Goal: Task Accomplishment & Management: Manage account settings

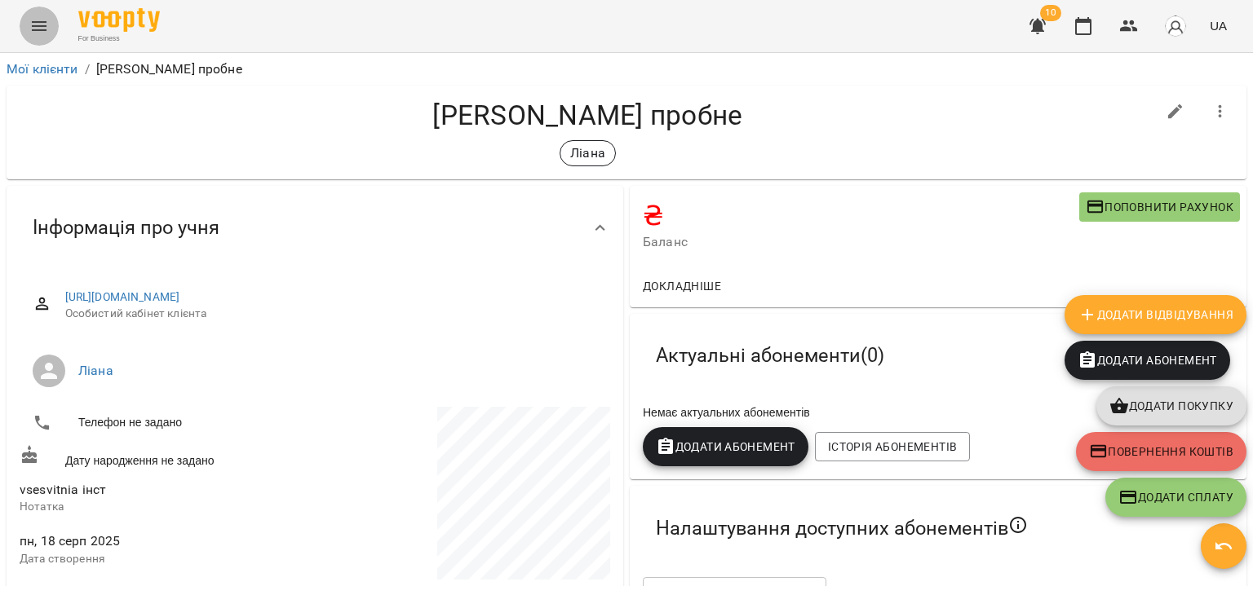
click at [40, 23] on icon "Menu" at bounding box center [39, 26] width 20 height 20
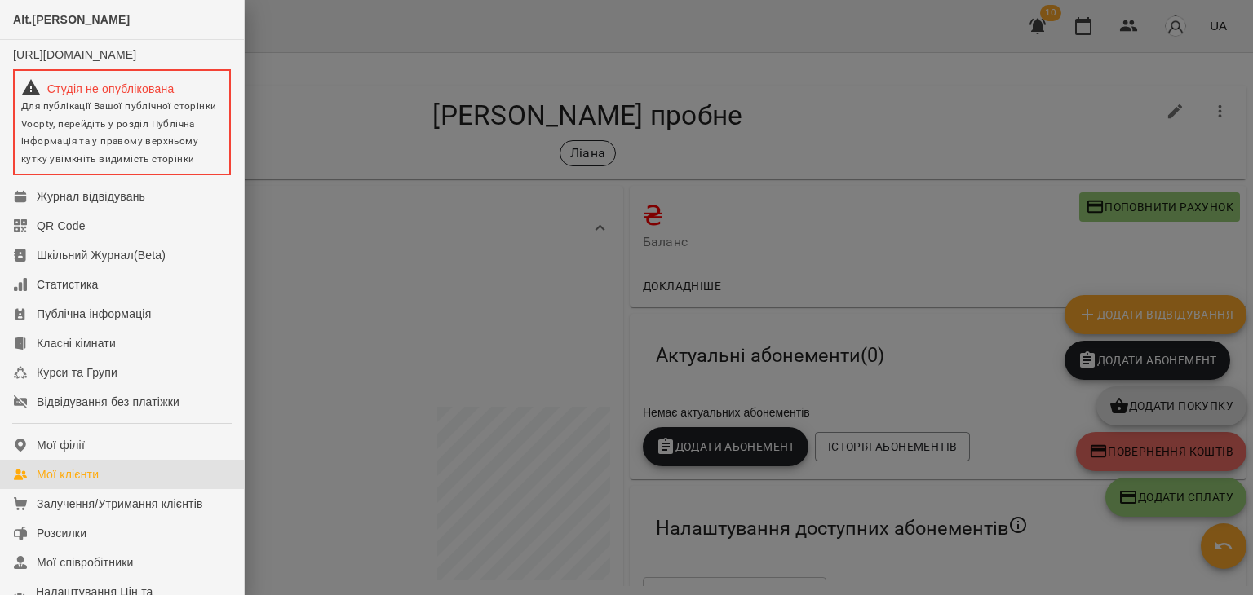
click at [85, 483] on div "Мої клієнти" at bounding box center [68, 474] width 62 height 16
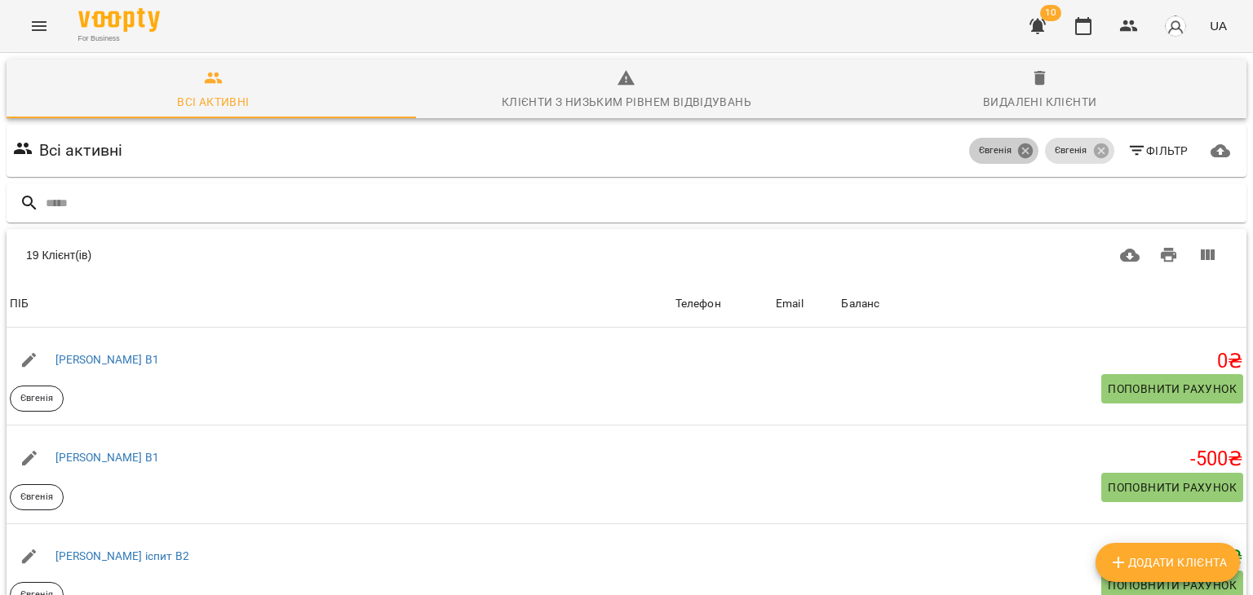
click at [1019, 155] on icon at bounding box center [1025, 151] width 15 height 15
click at [1093, 152] on icon at bounding box center [1100, 151] width 15 height 15
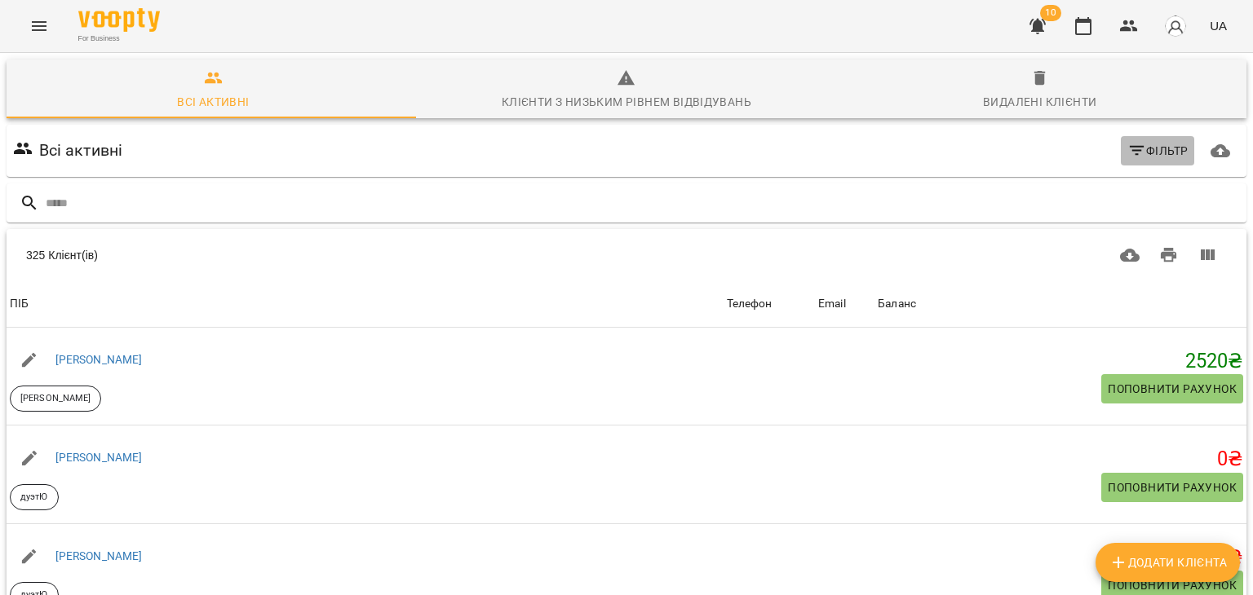
click at [1127, 153] on icon "button" at bounding box center [1137, 151] width 20 height 20
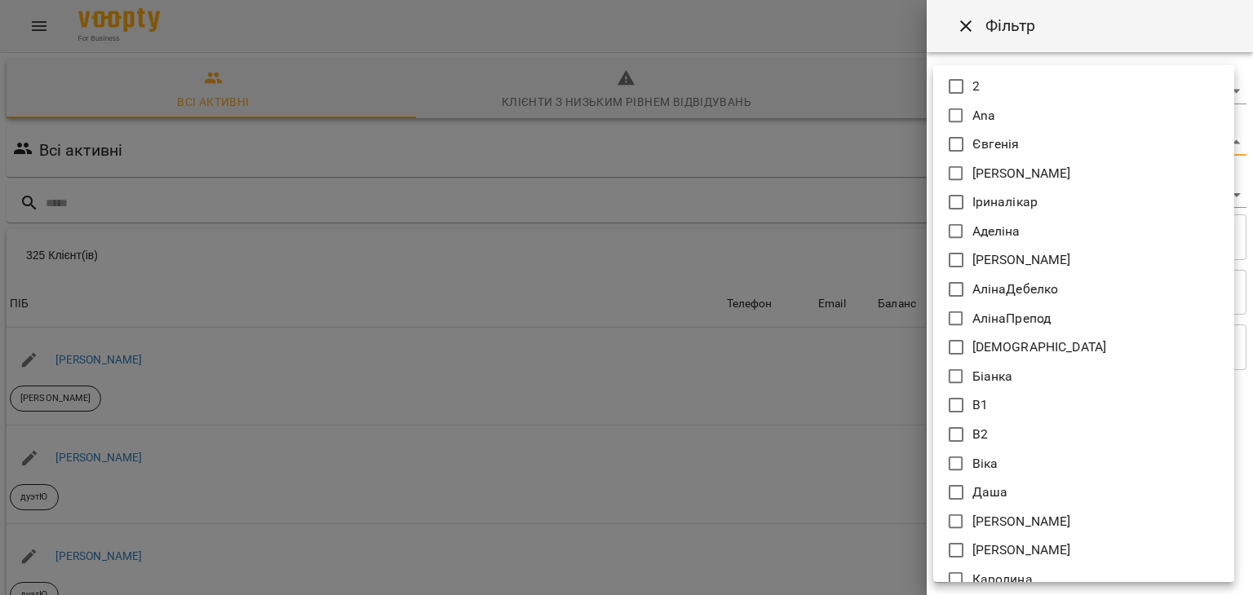
click at [987, 130] on body "For Business 10 UA Всі активні Клієнти з низьким рівнем відвідувань Видалені кл…" at bounding box center [626, 426] width 1253 height 852
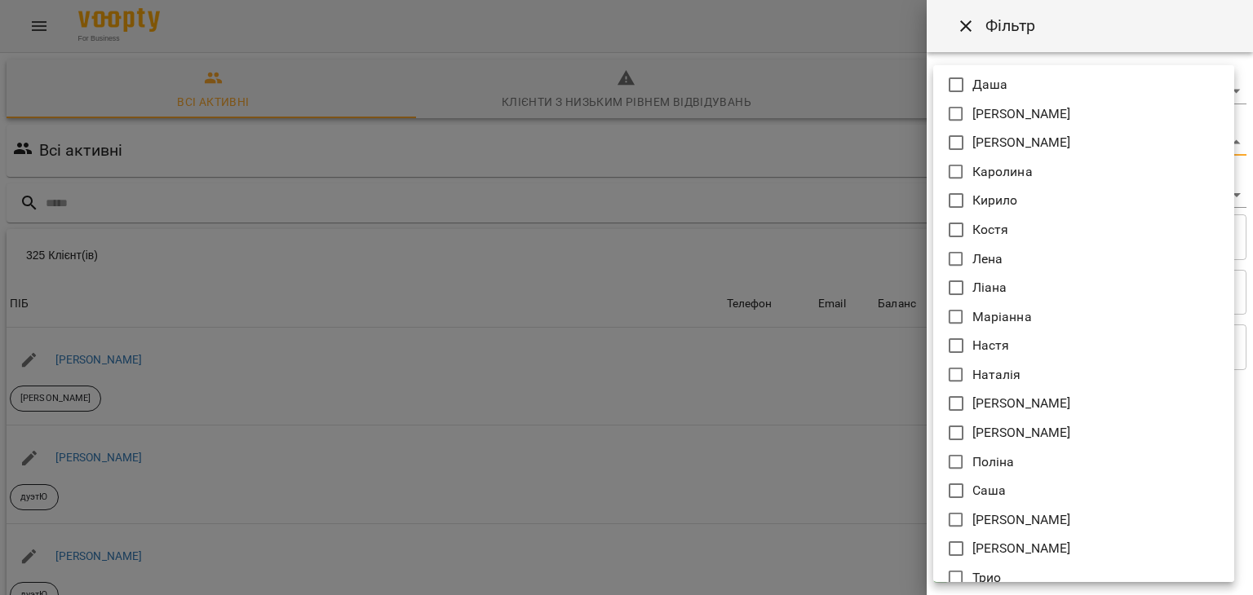
scroll to position [411, 0]
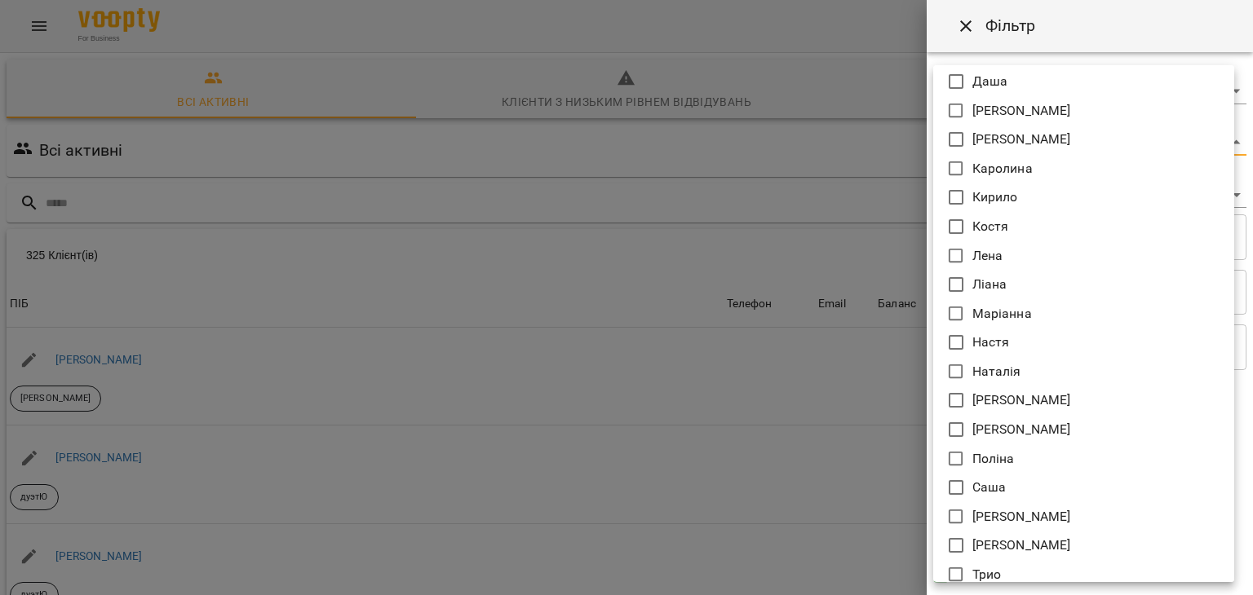
click at [995, 434] on p "[PERSON_NAME]" at bounding box center [1021, 430] width 99 height 20
type input "*****"
click at [754, 434] on div at bounding box center [626, 297] width 1253 height 595
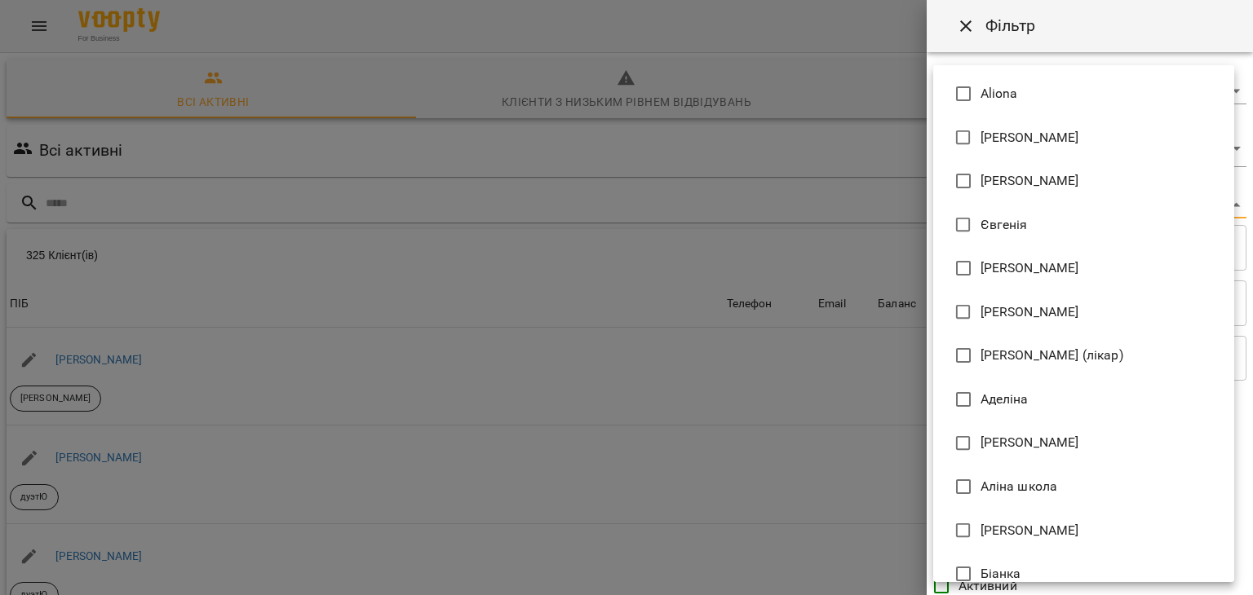
drag, startPoint x: 1014, startPoint y: 206, endPoint x: 1016, endPoint y: 471, distance: 264.2
click at [1016, 471] on body "For Business 10 UA Всі активні Клієнти з низьким рівнем відвідувань Видалені кл…" at bounding box center [626, 426] width 1253 height 852
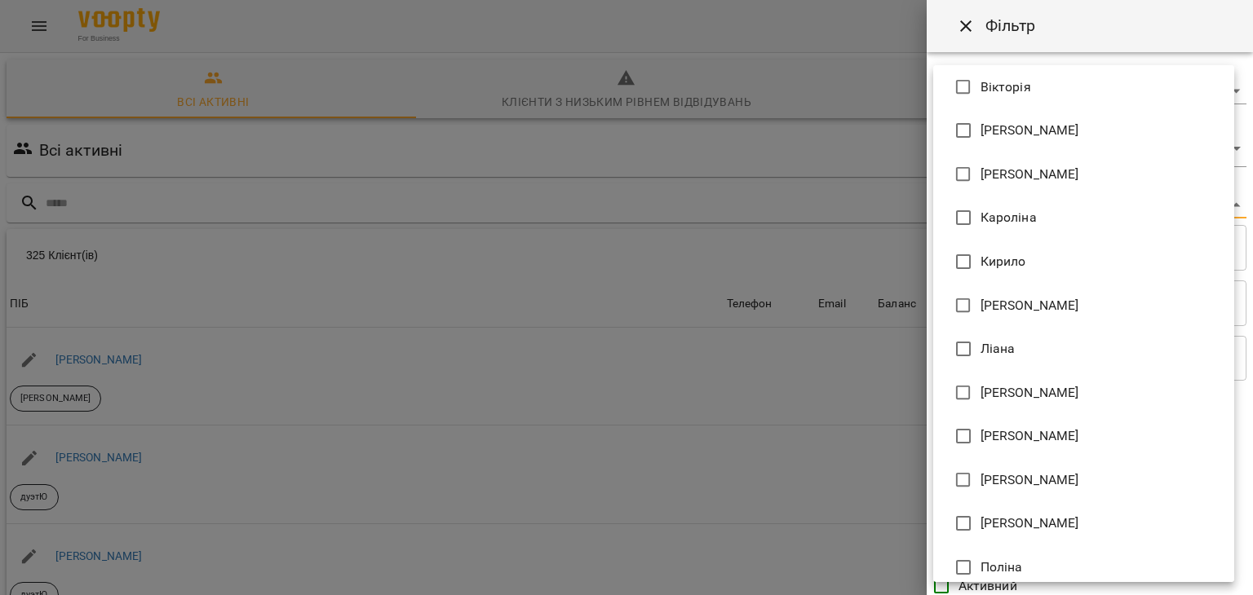
scroll to position [763, 0]
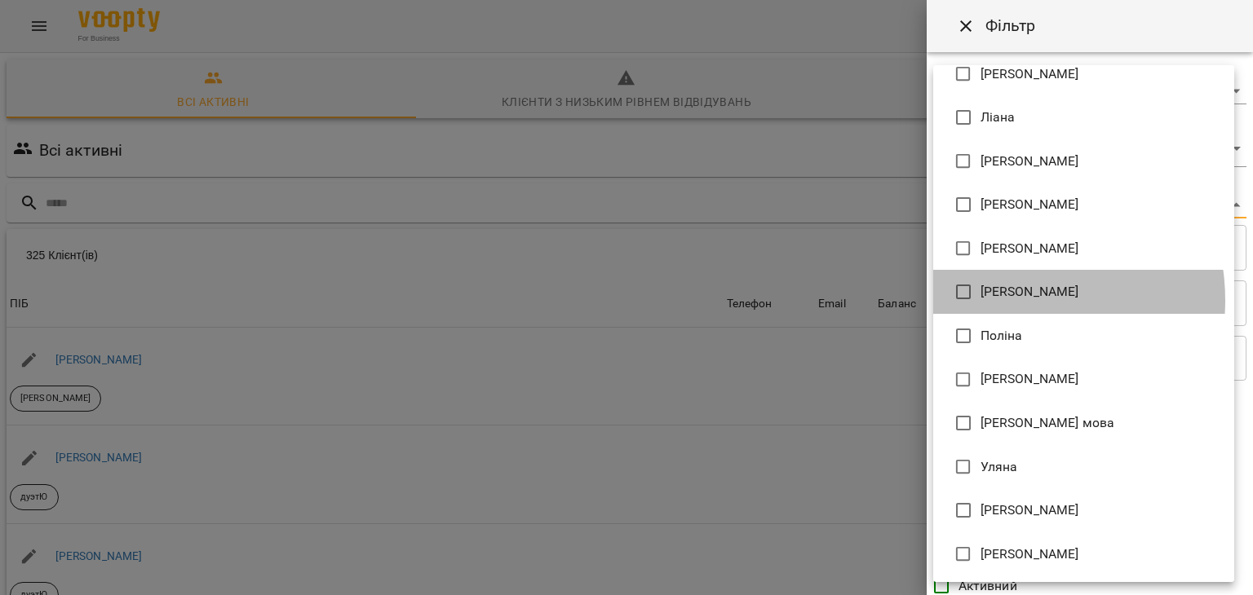
drag, startPoint x: 1001, startPoint y: 299, endPoint x: 855, endPoint y: 338, distance: 150.9
click at [855, 338] on div "Aliona [PERSON_NAME] Mitrik [PERSON_NAME] [PERSON_NAME] [PERSON_NAME] (лікар) […" at bounding box center [626, 297] width 1253 height 595
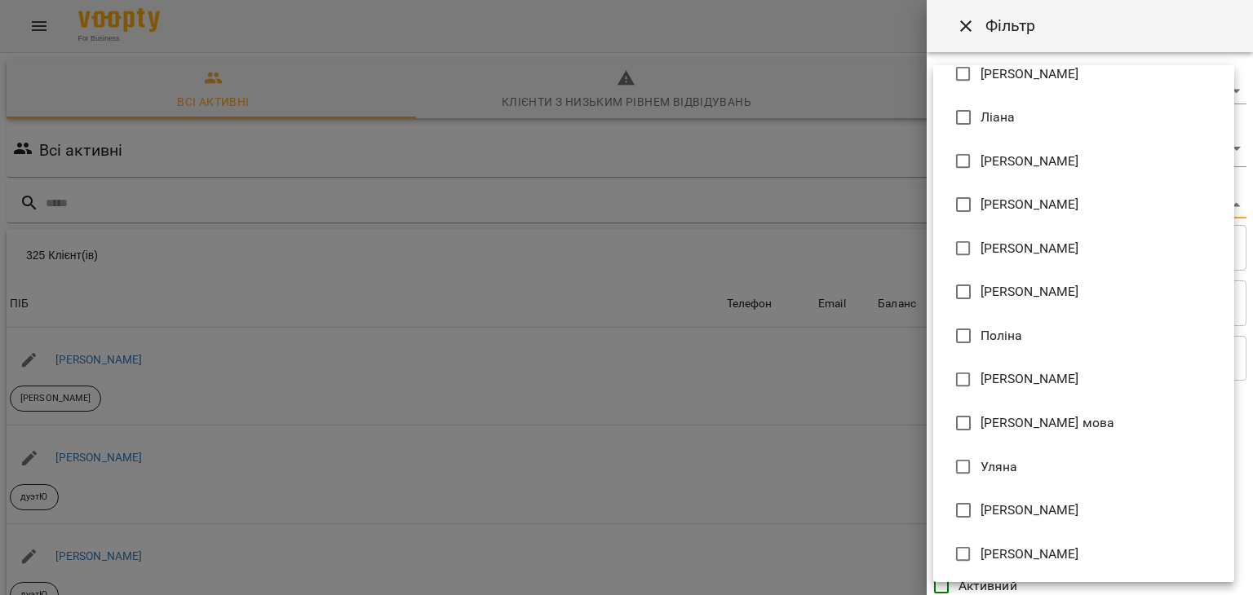
click at [855, 338] on div at bounding box center [626, 297] width 1253 height 595
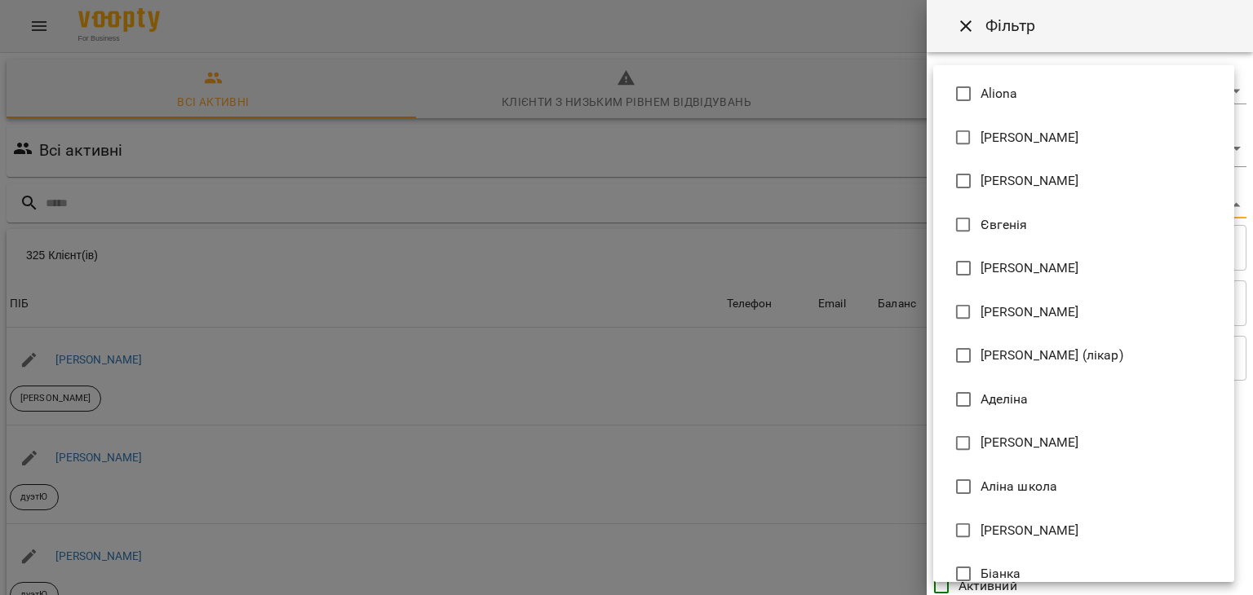
click at [999, 203] on body "For Business 10 UA Всі активні Клієнти з низьким рівнем відвідувань Видалені кл…" at bounding box center [626, 426] width 1253 height 852
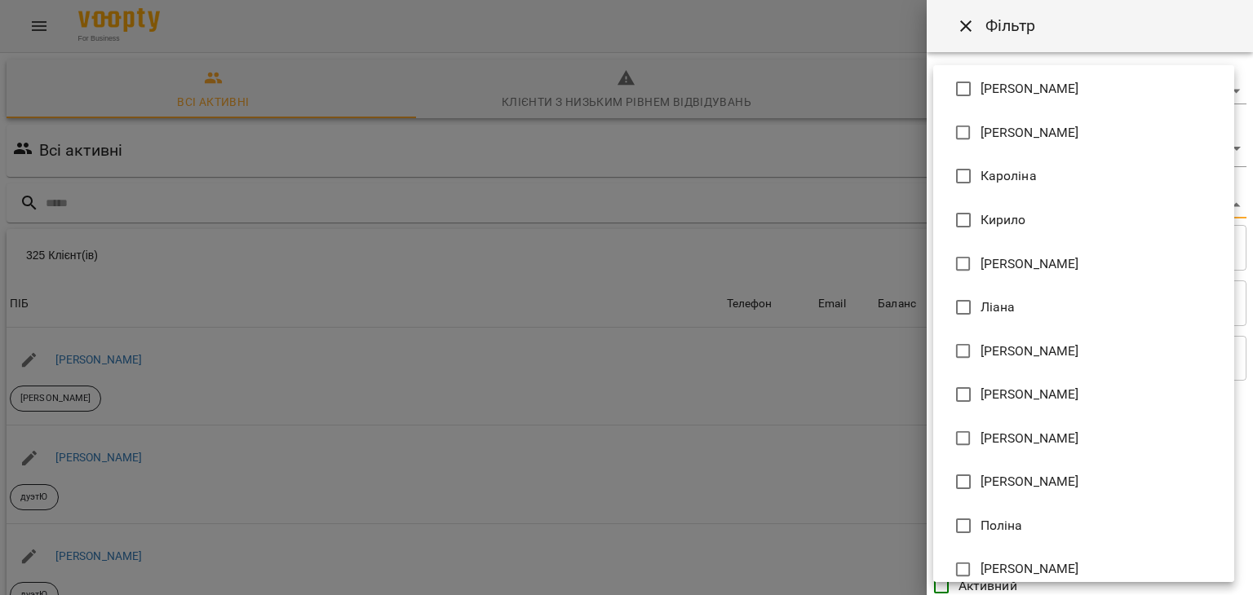
scroll to position [571, 0]
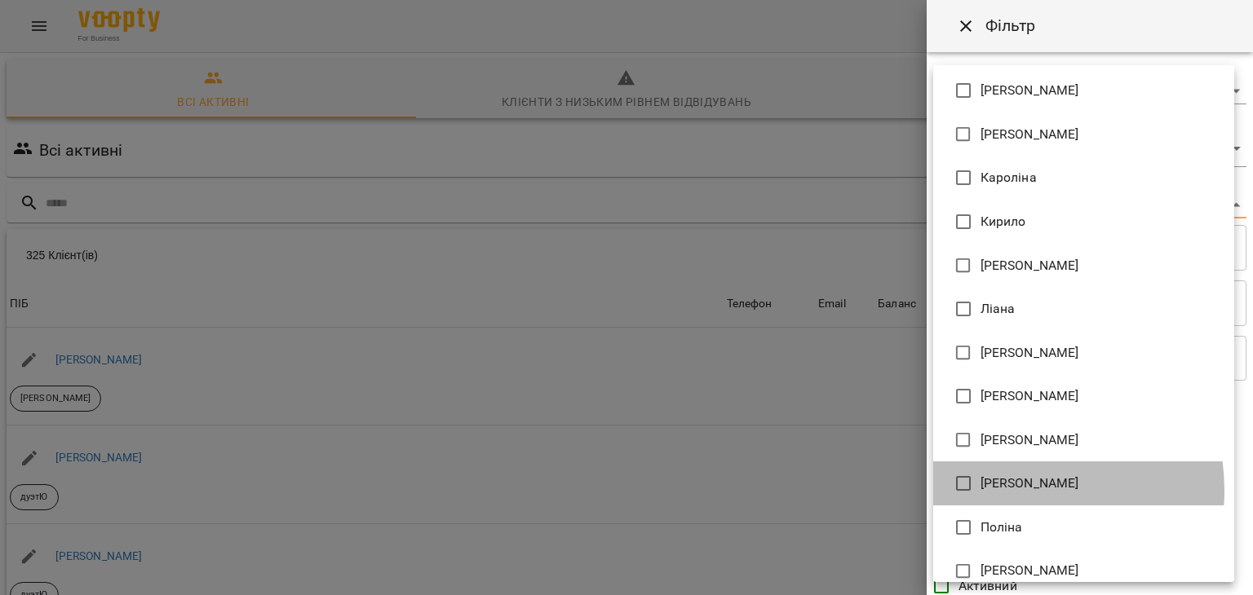
click at [1011, 490] on span "[PERSON_NAME]" at bounding box center [1029, 484] width 99 height 20
type input "**********"
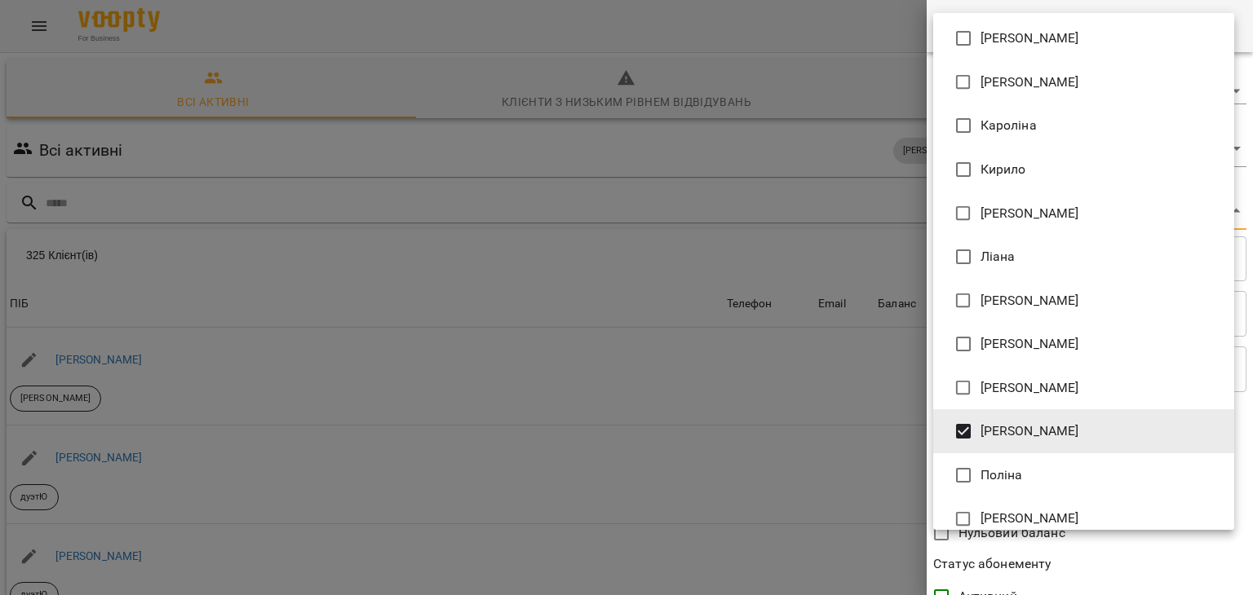
click at [834, 454] on div at bounding box center [626, 297] width 1253 height 595
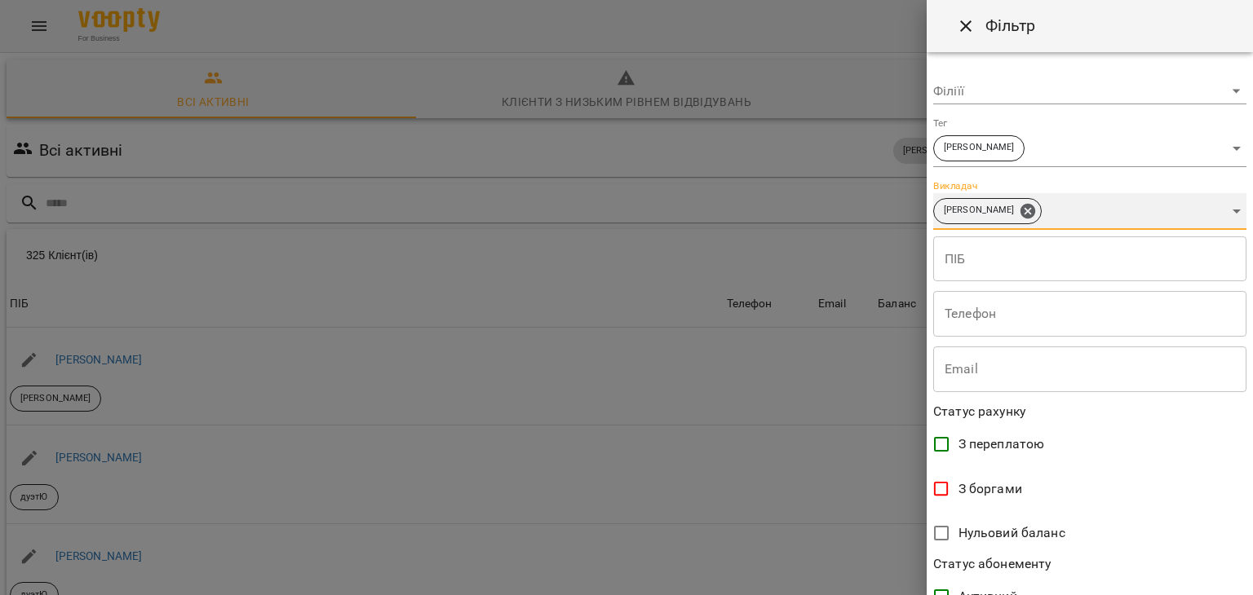
scroll to position [334, 0]
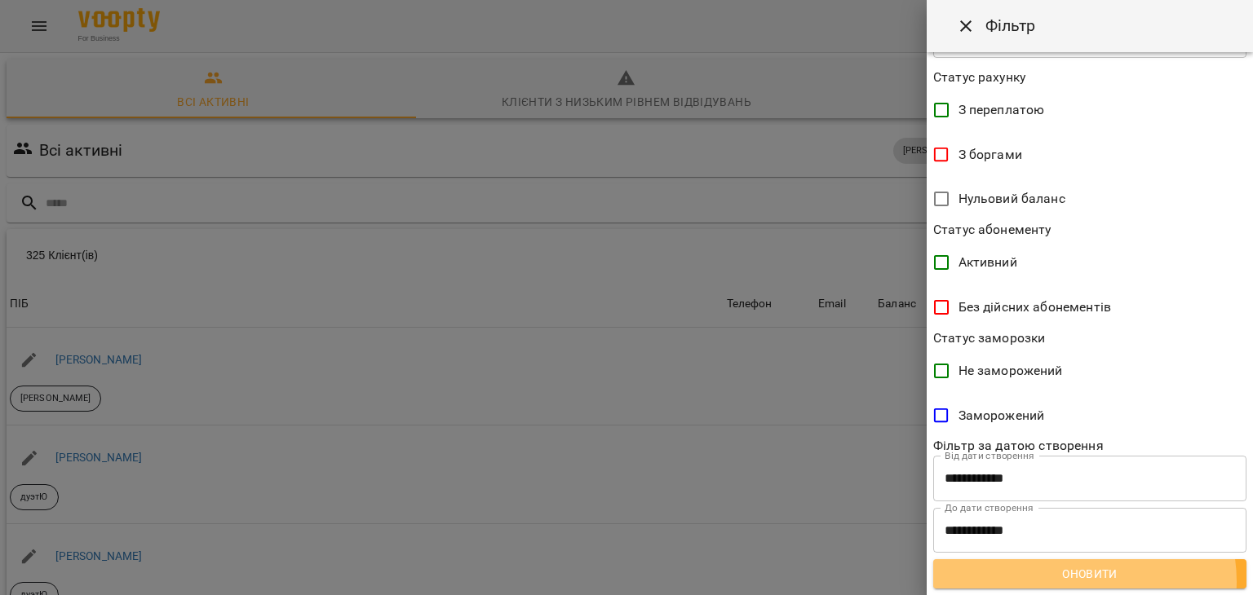
click at [1080, 581] on span "Оновити" at bounding box center [1089, 574] width 287 height 20
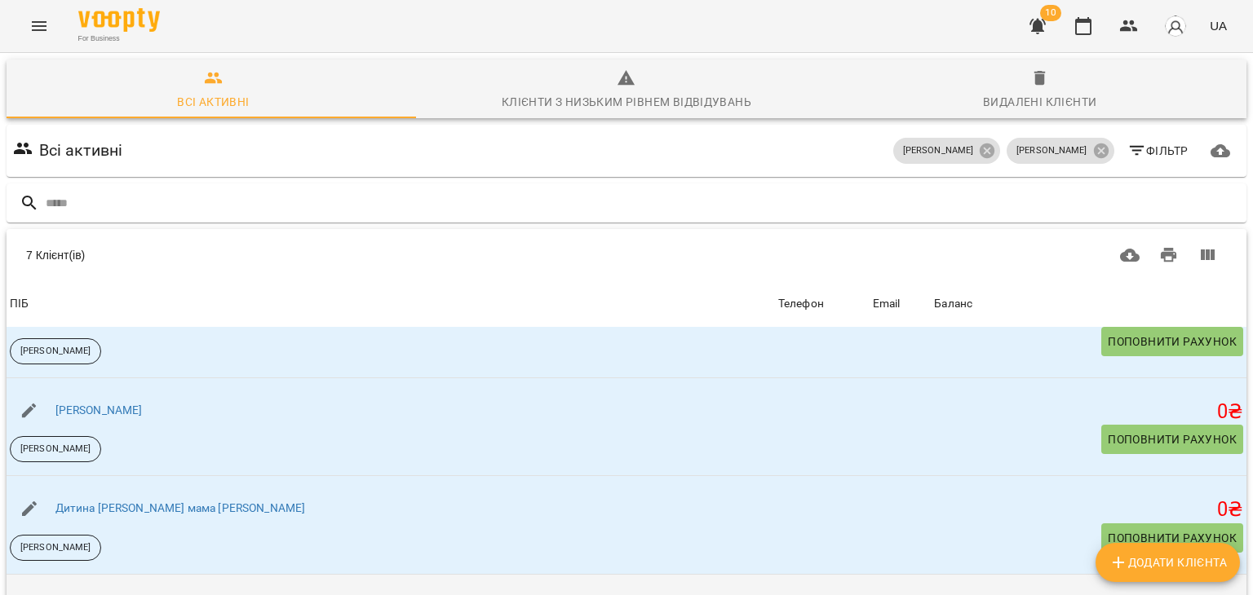
scroll to position [132, 0]
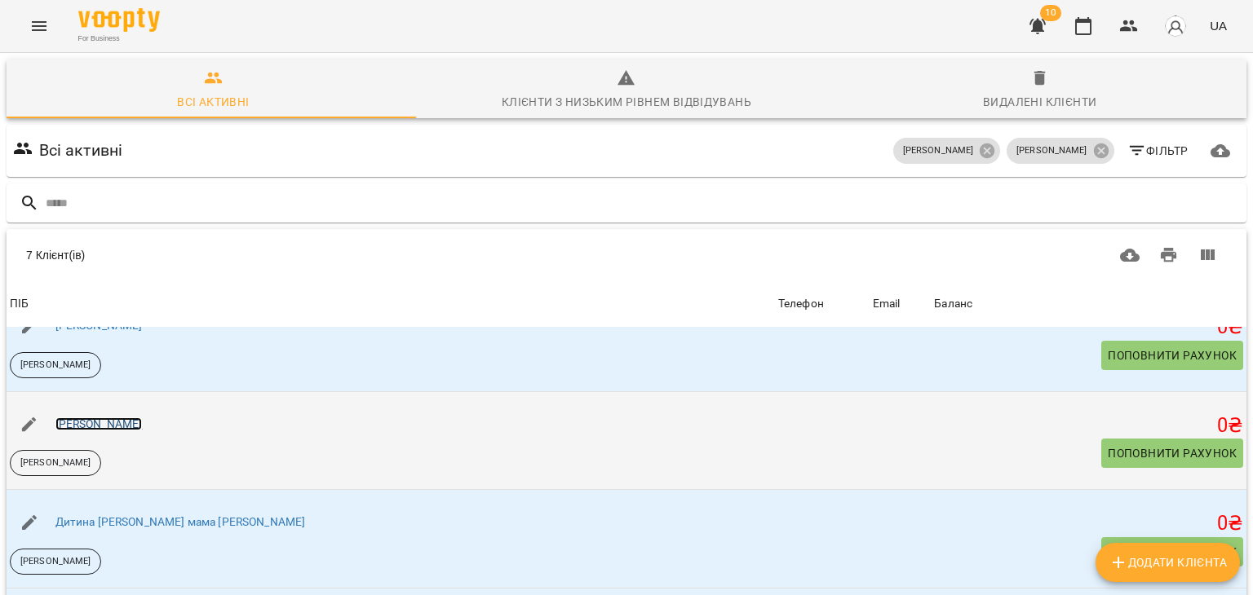
click at [94, 419] on link "[PERSON_NAME]" at bounding box center [98, 424] width 87 height 13
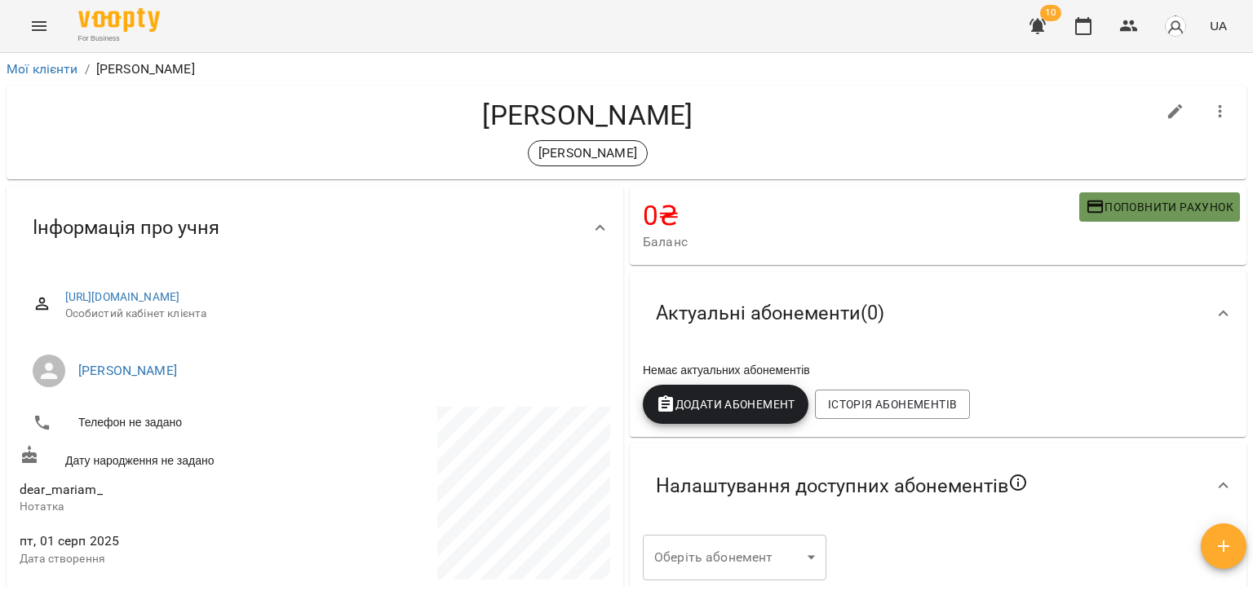
click at [1125, 195] on button "Поповнити рахунок" at bounding box center [1159, 206] width 161 height 29
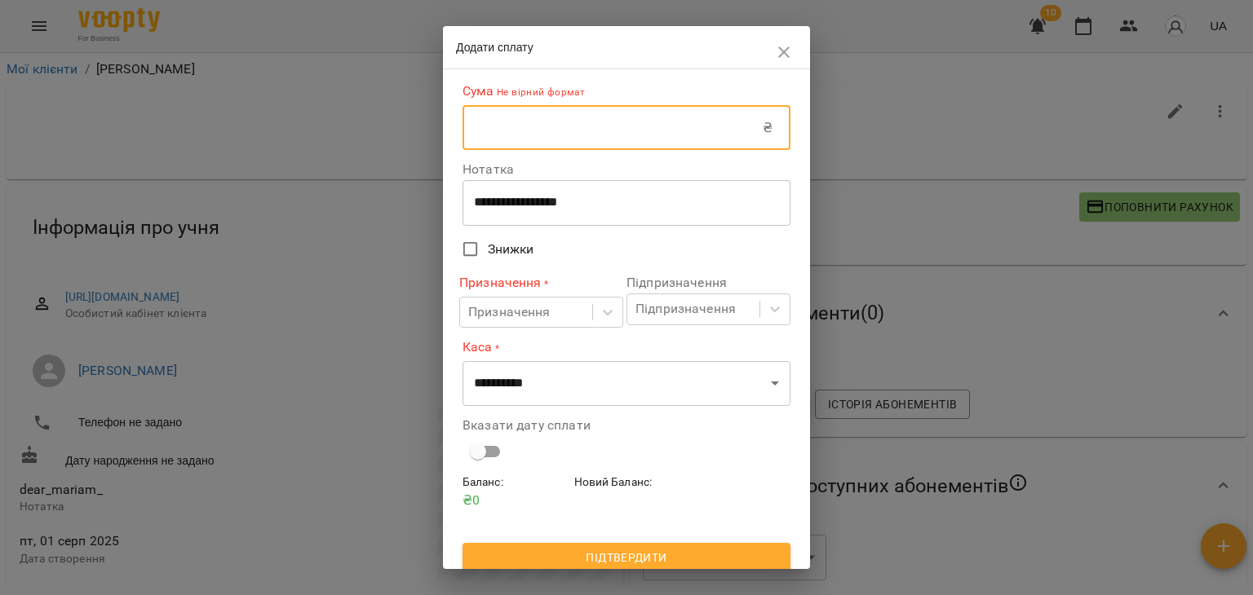
click at [640, 113] on input "text" at bounding box center [612, 128] width 300 height 46
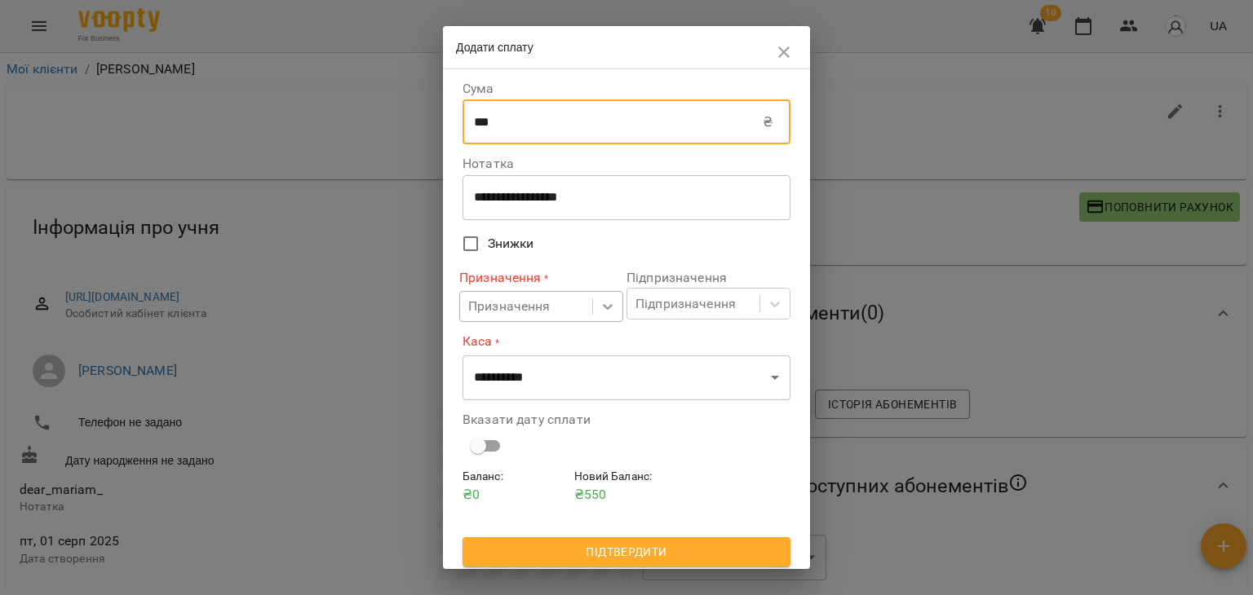
type input "***"
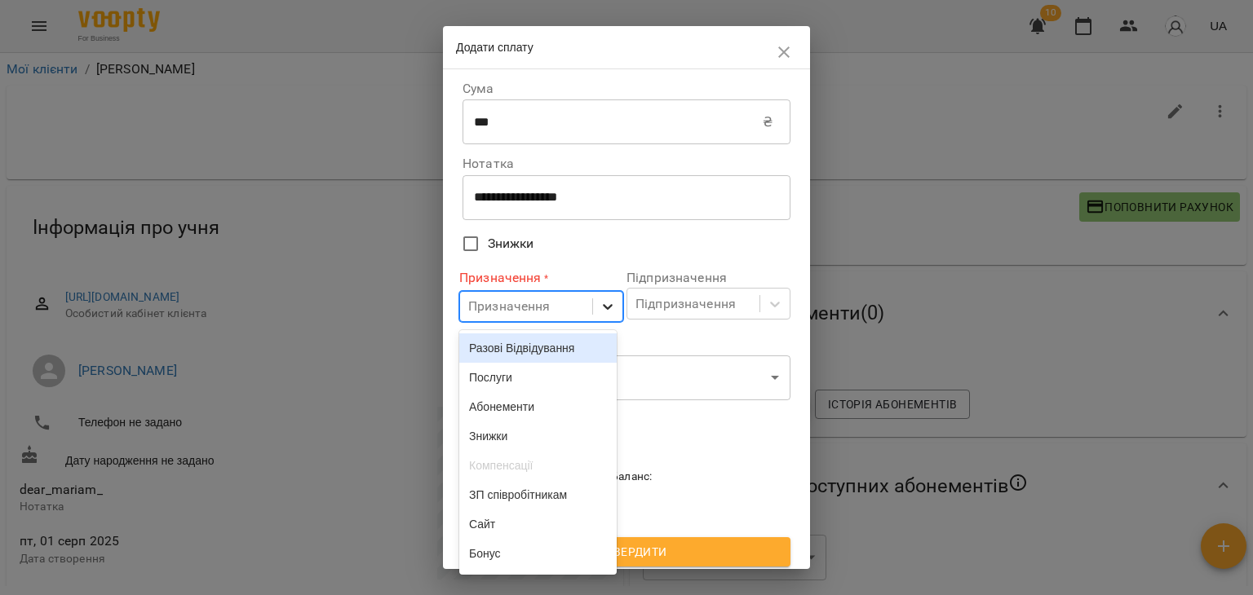
click at [601, 307] on icon at bounding box center [607, 306] width 16 height 16
click at [541, 350] on div "Разові Відвідування" at bounding box center [537, 348] width 157 height 29
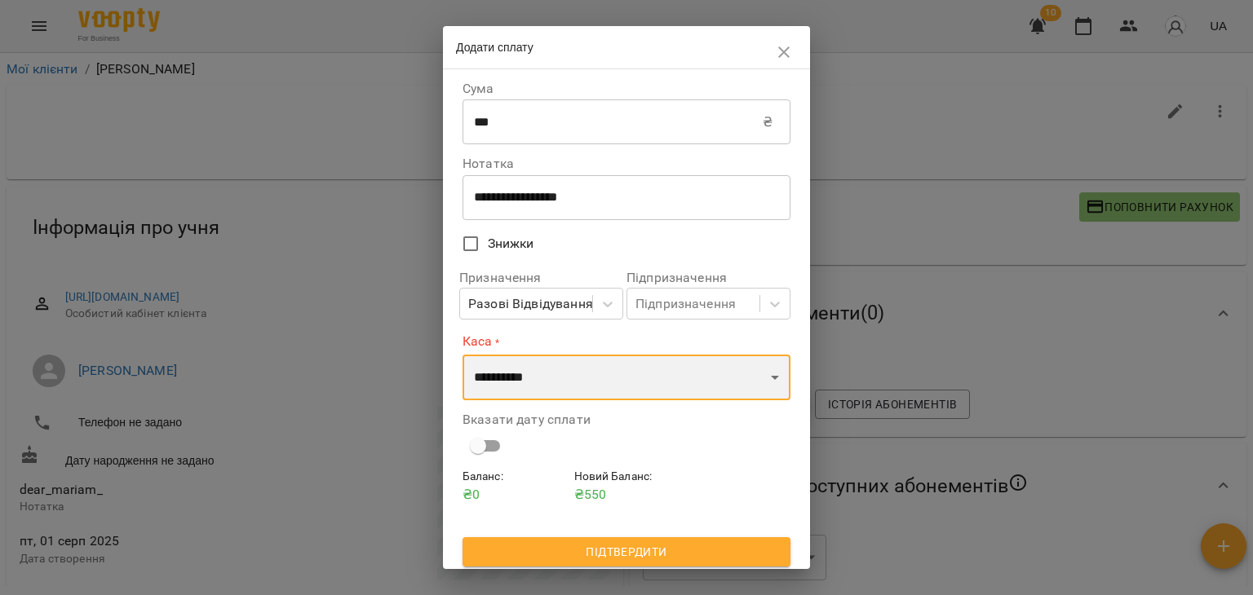
click at [525, 377] on select "**********" at bounding box center [626, 378] width 328 height 46
select select "****"
click at [462, 355] on select "**********" at bounding box center [626, 378] width 328 height 46
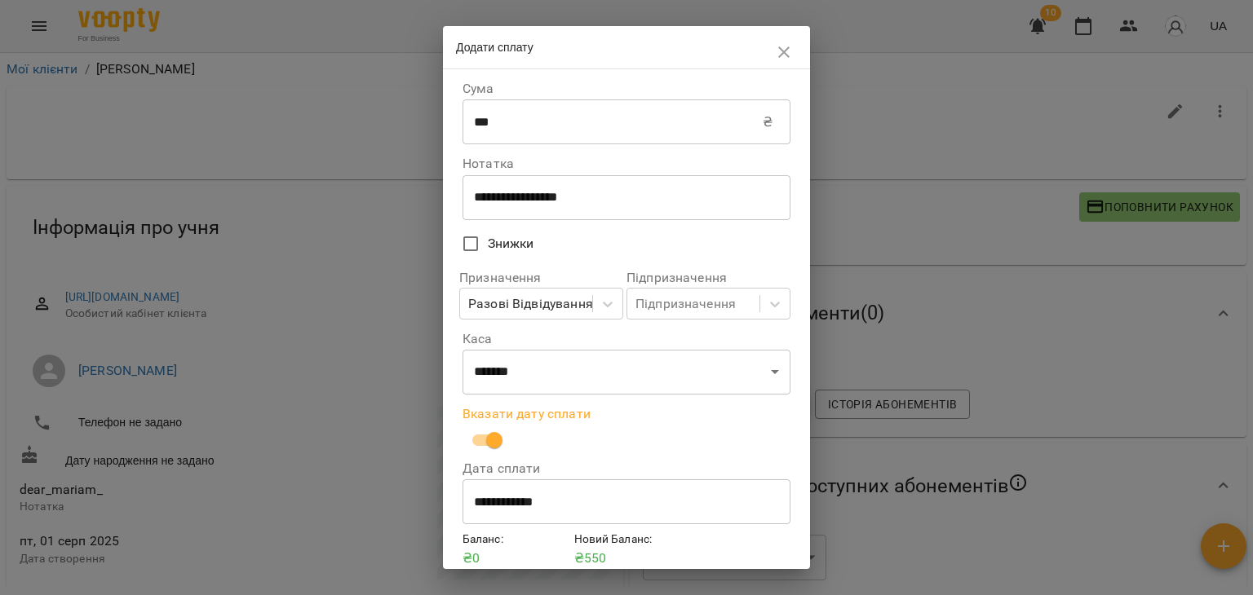
scroll to position [69, 0]
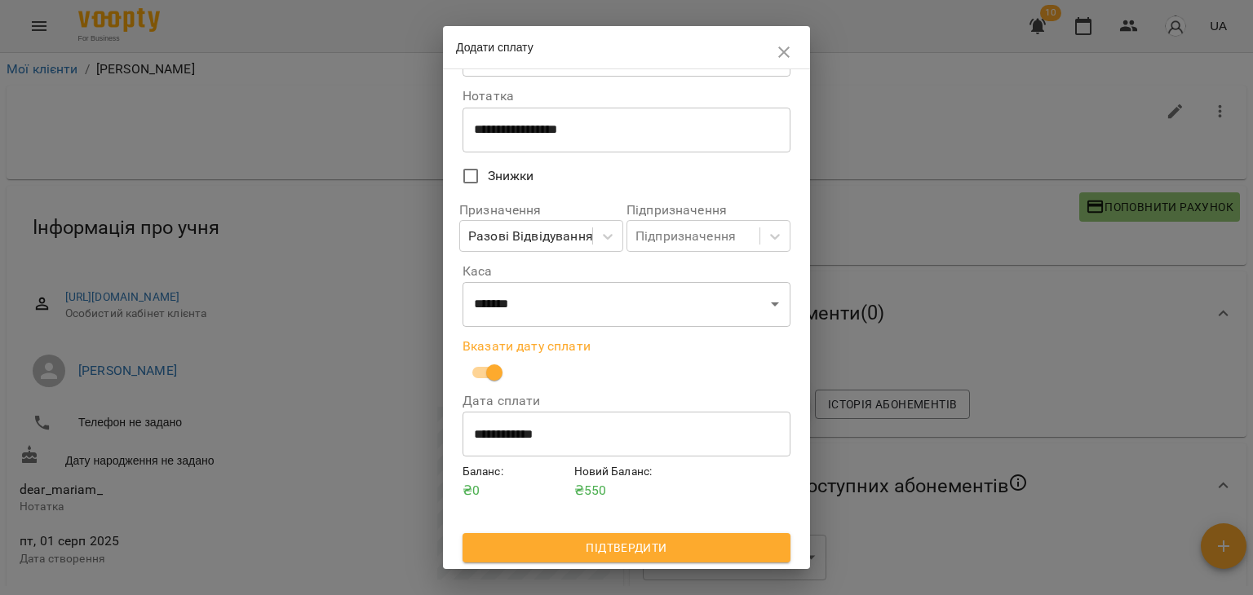
click at [617, 546] on span "Підтвердити" at bounding box center [626, 548] width 302 height 20
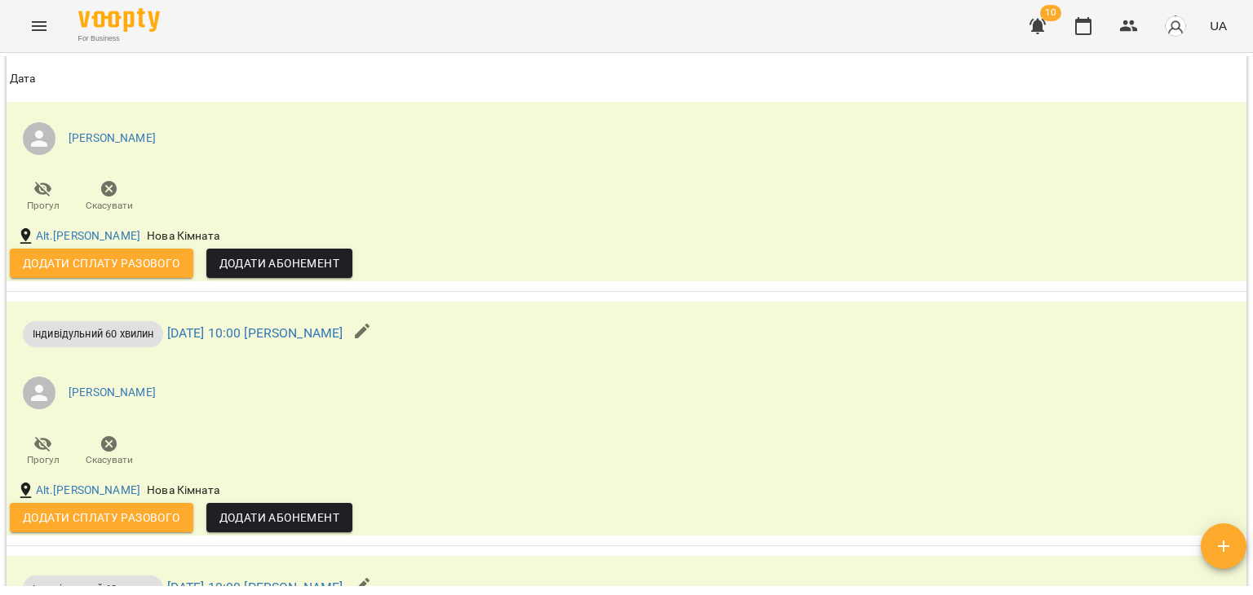
scroll to position [1302, 0]
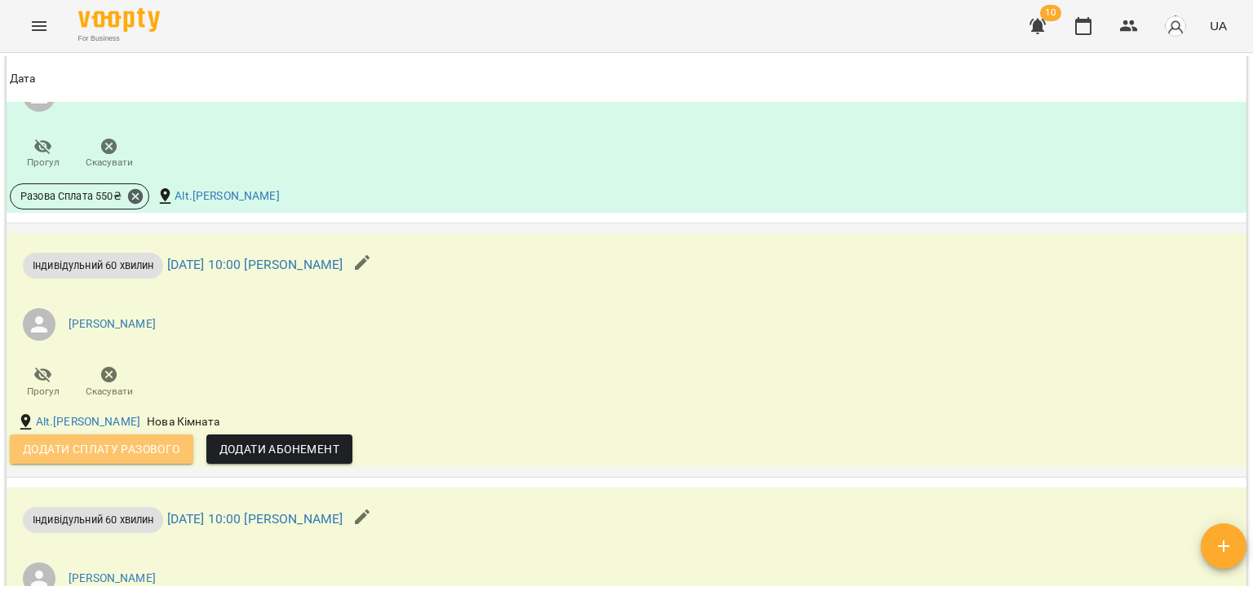
click at [126, 444] on span "Додати сплату разового" at bounding box center [101, 450] width 157 height 20
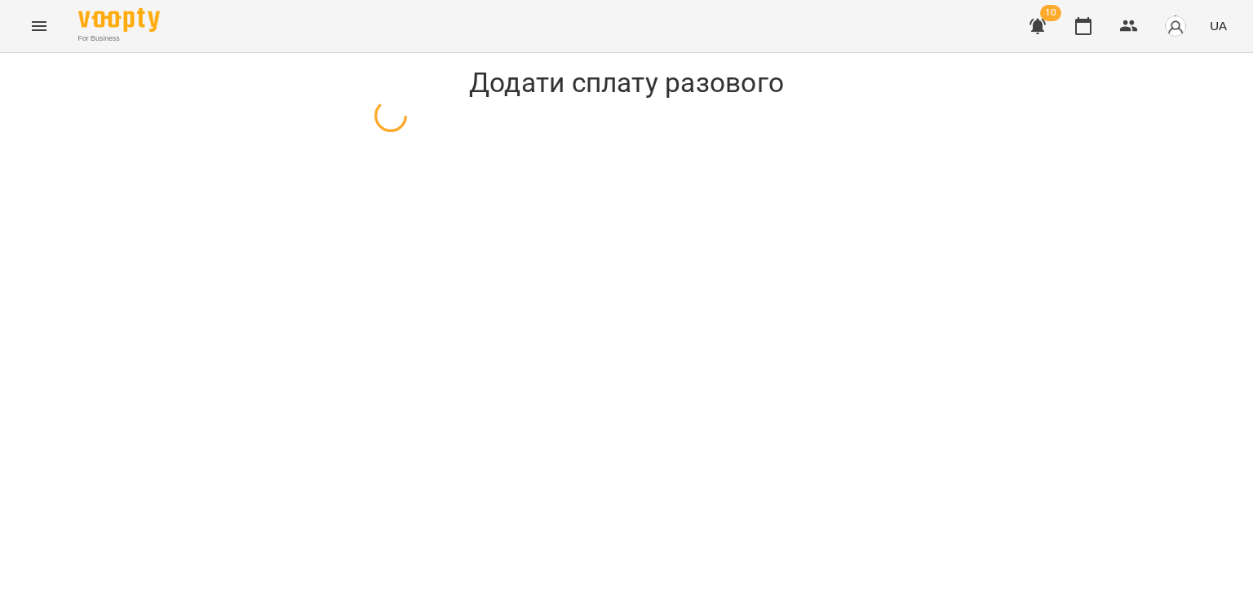
select select "**********"
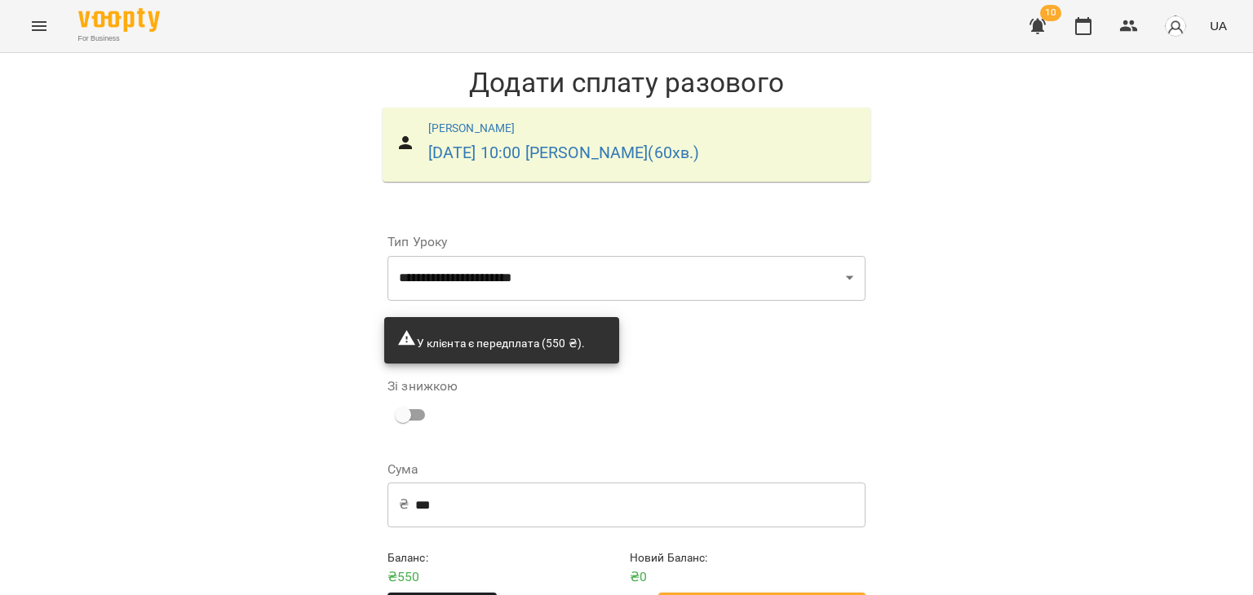
scroll to position [57, 0]
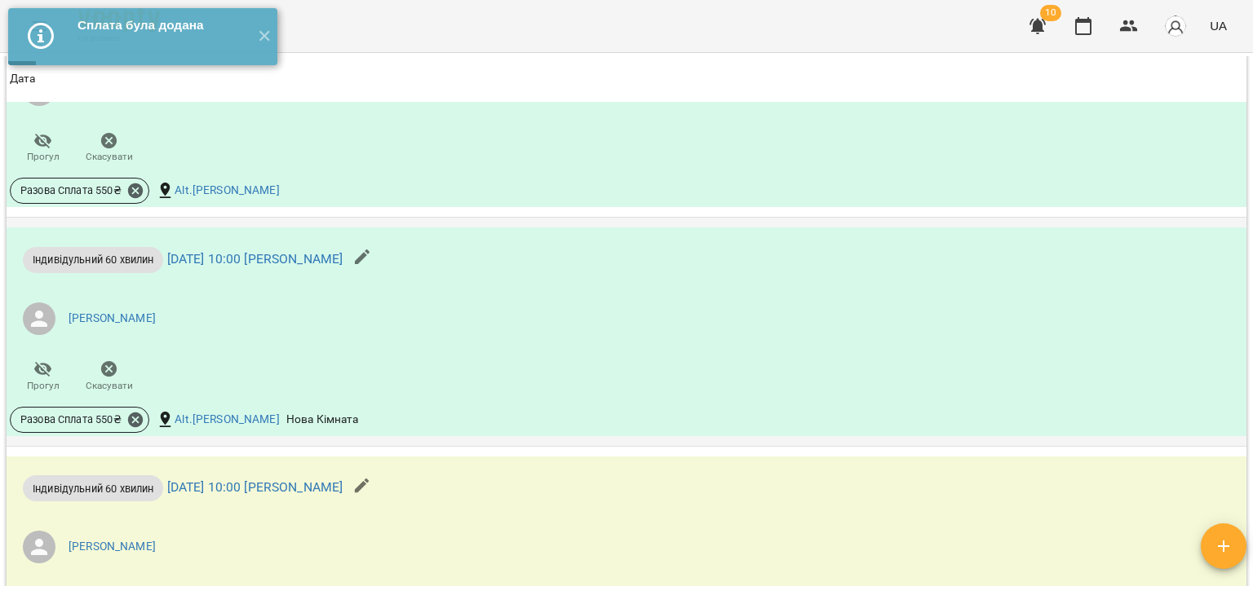
scroll to position [1289, 0]
